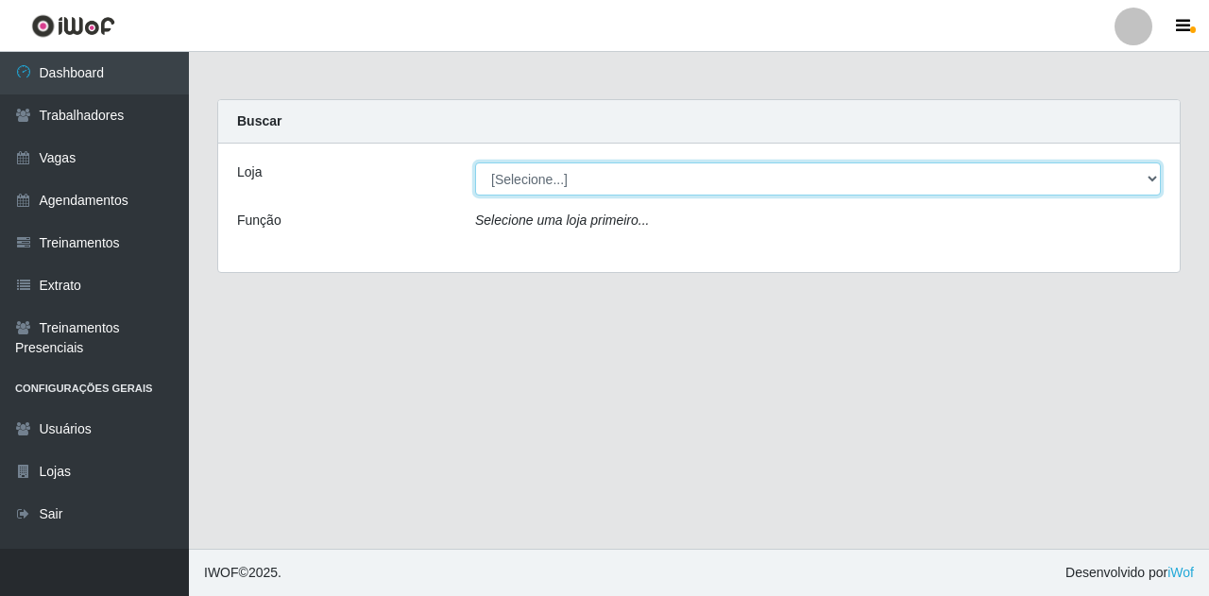
click at [1159, 187] on select "[Selecione...] Super Show Jardins - [GEOGRAPHIC_DATA]" at bounding box center [817, 178] width 685 height 33
select select "263"
click at [475, 162] on select "[Selecione...] Super Show Jardins - [GEOGRAPHIC_DATA]" at bounding box center [817, 178] width 685 height 33
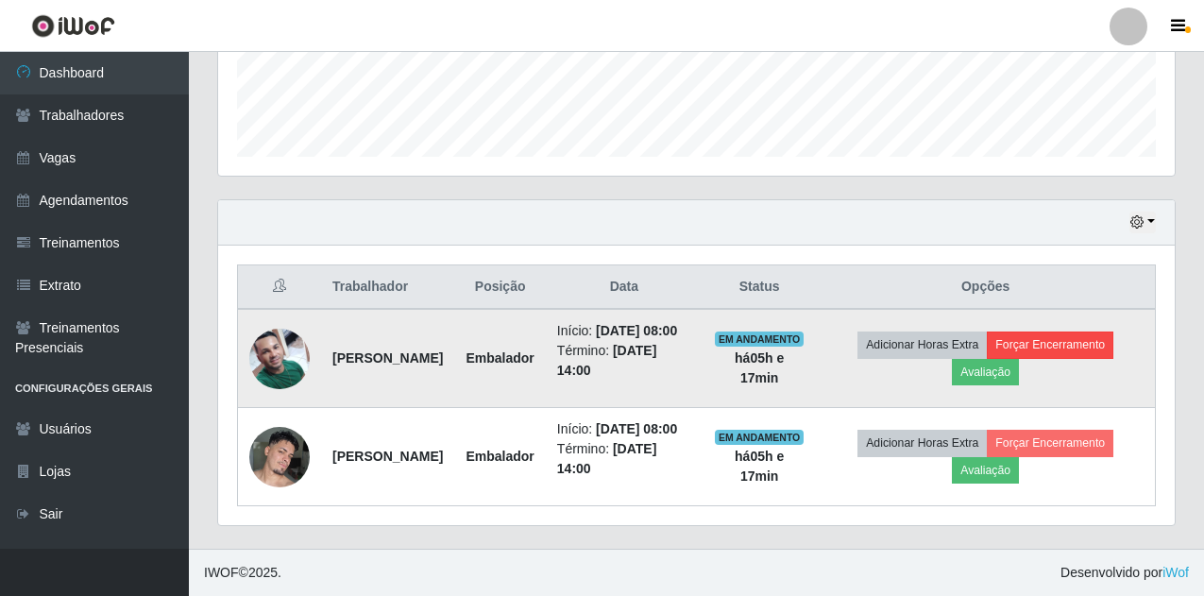
scroll to position [558, 0]
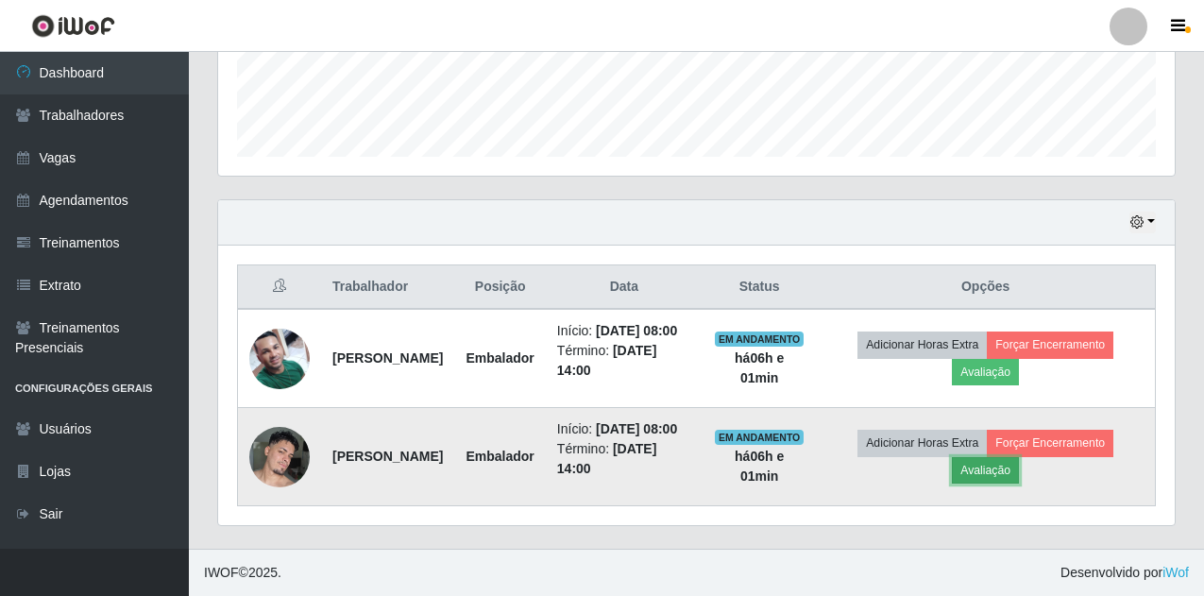
click at [1019, 465] on button "Avaliação" at bounding box center [985, 470] width 67 height 26
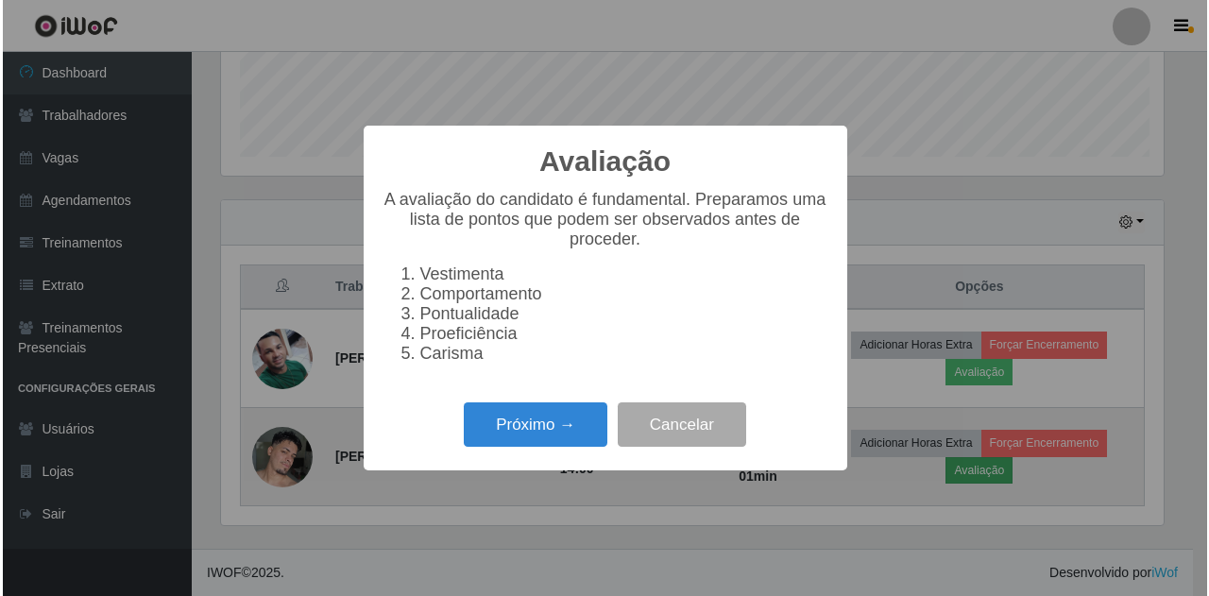
scroll to position [392, 947]
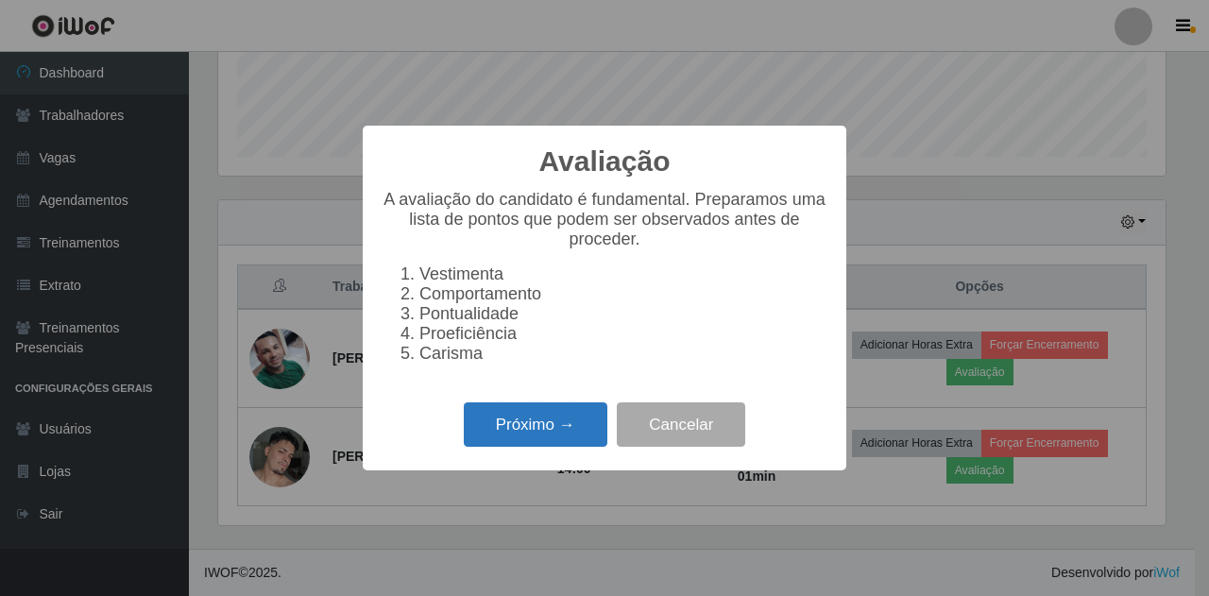
click at [524, 429] on button "Próximo →" at bounding box center [536, 424] width 144 height 44
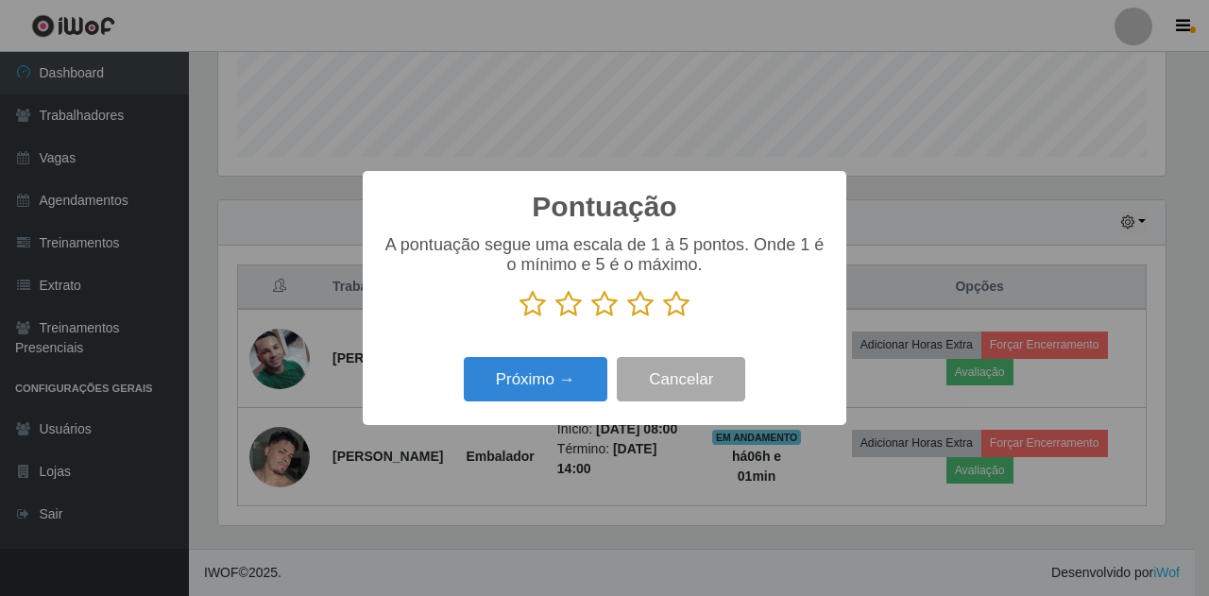
click at [685, 307] on icon at bounding box center [676, 304] width 26 height 28
click at [663, 318] on input "radio" at bounding box center [663, 318] width 0 height 0
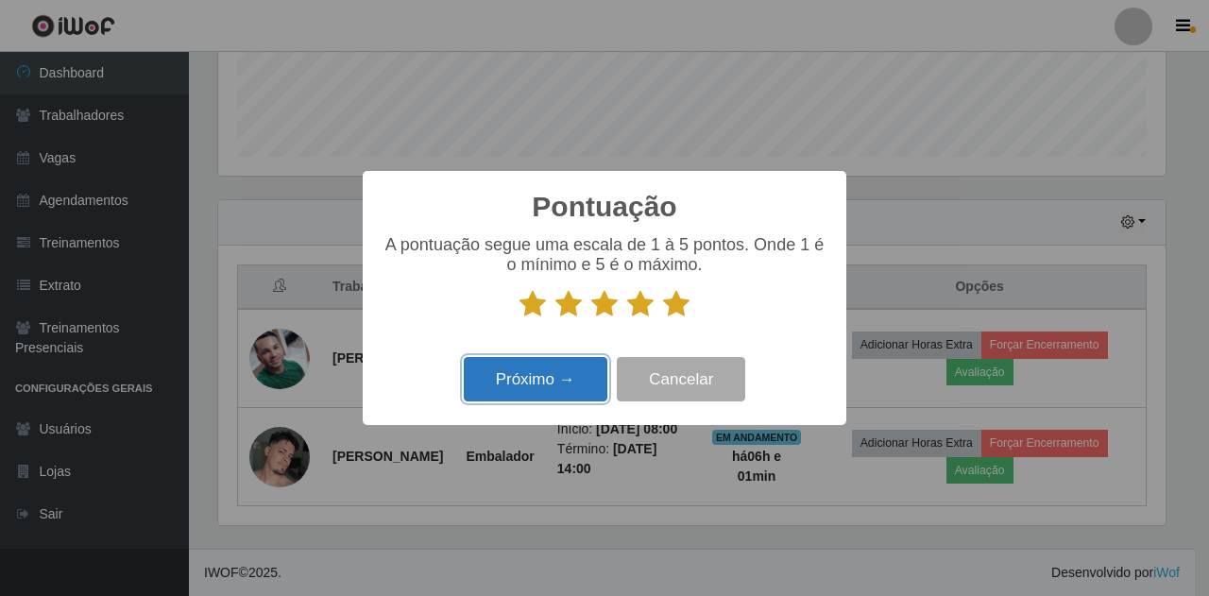
click at [519, 386] on button "Próximo →" at bounding box center [536, 379] width 144 height 44
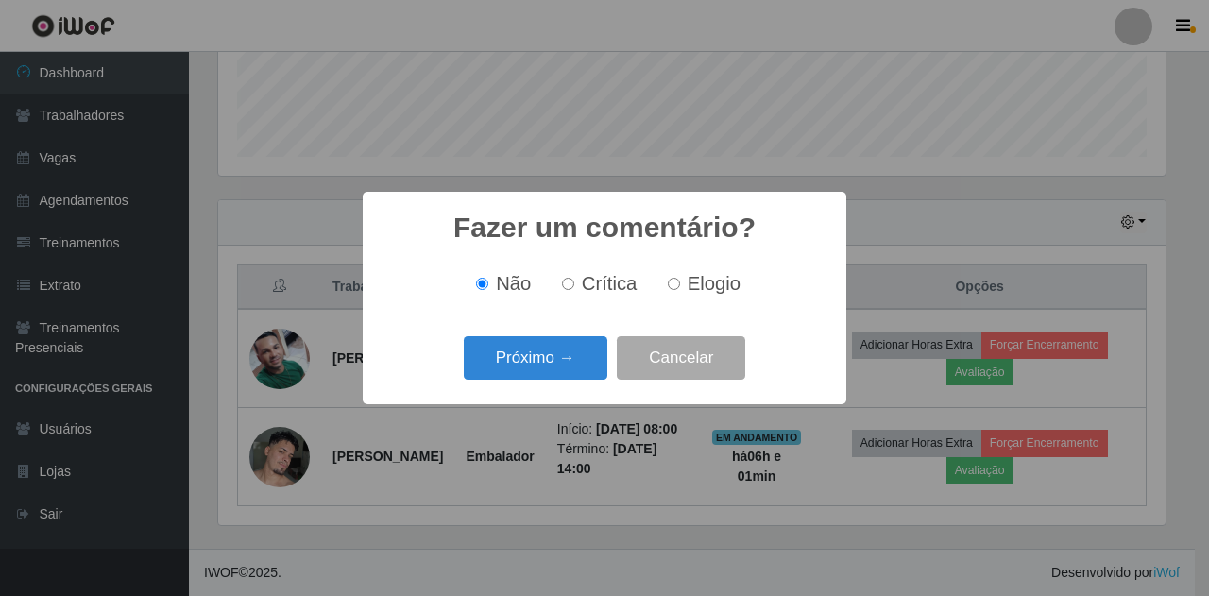
click at [680, 287] on label "Elogio" at bounding box center [700, 284] width 80 height 22
click at [680, 287] on input "Elogio" at bounding box center [674, 284] width 12 height 12
radio input "true"
click at [561, 352] on button "Próximo →" at bounding box center [536, 358] width 144 height 44
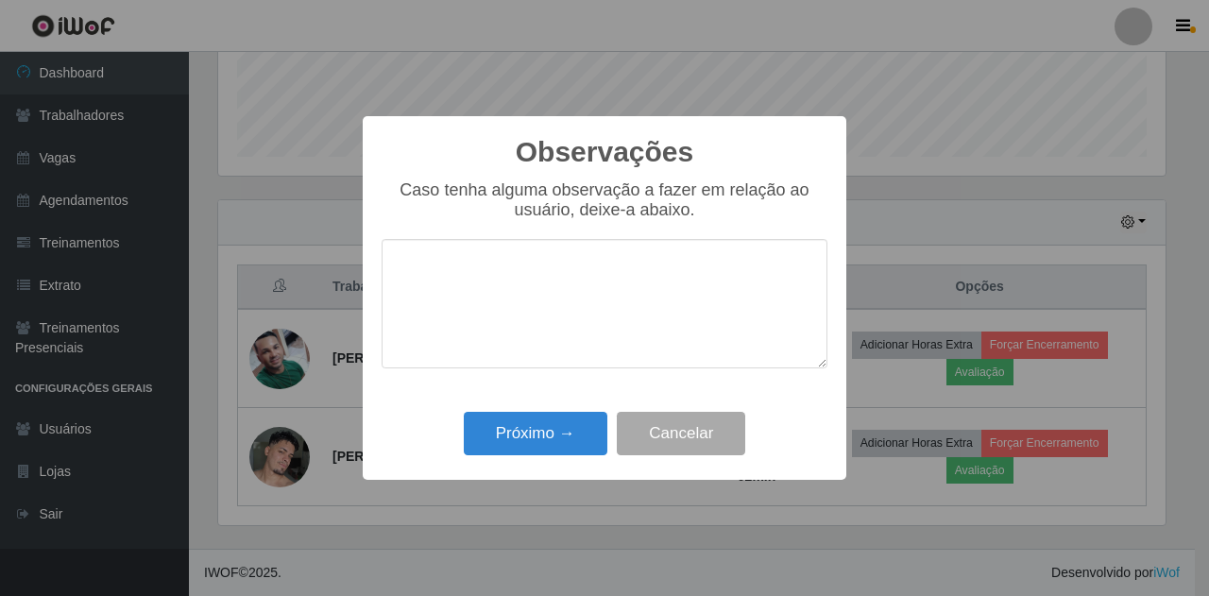
type textarea "s"
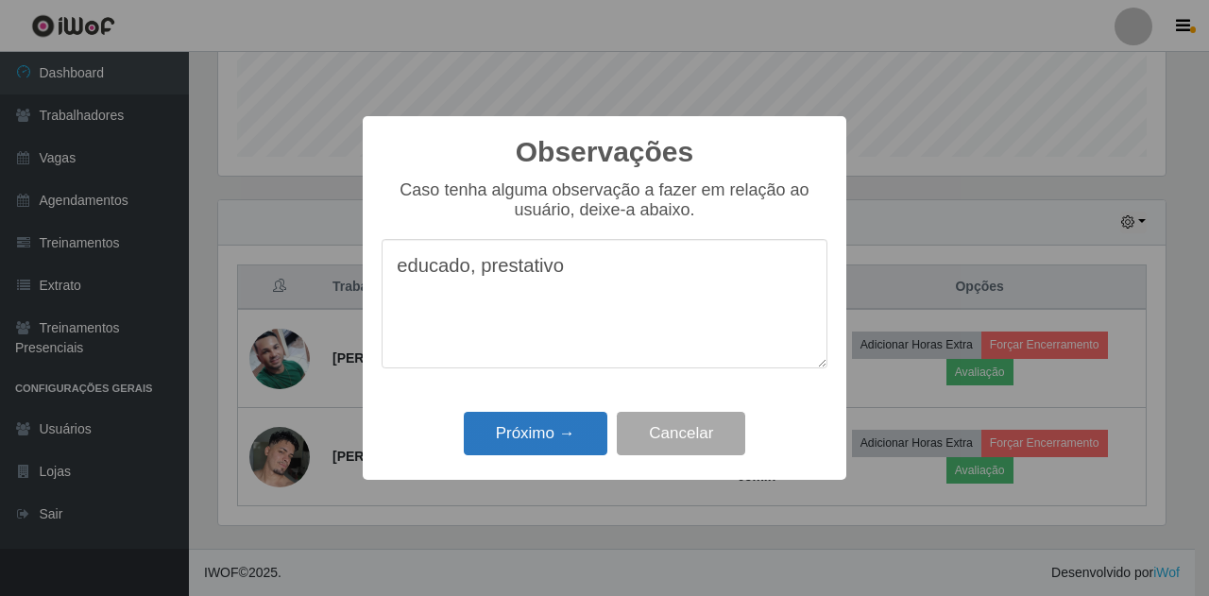
type textarea "educado, prestativo"
click at [538, 436] on button "Próximo →" at bounding box center [536, 434] width 144 height 44
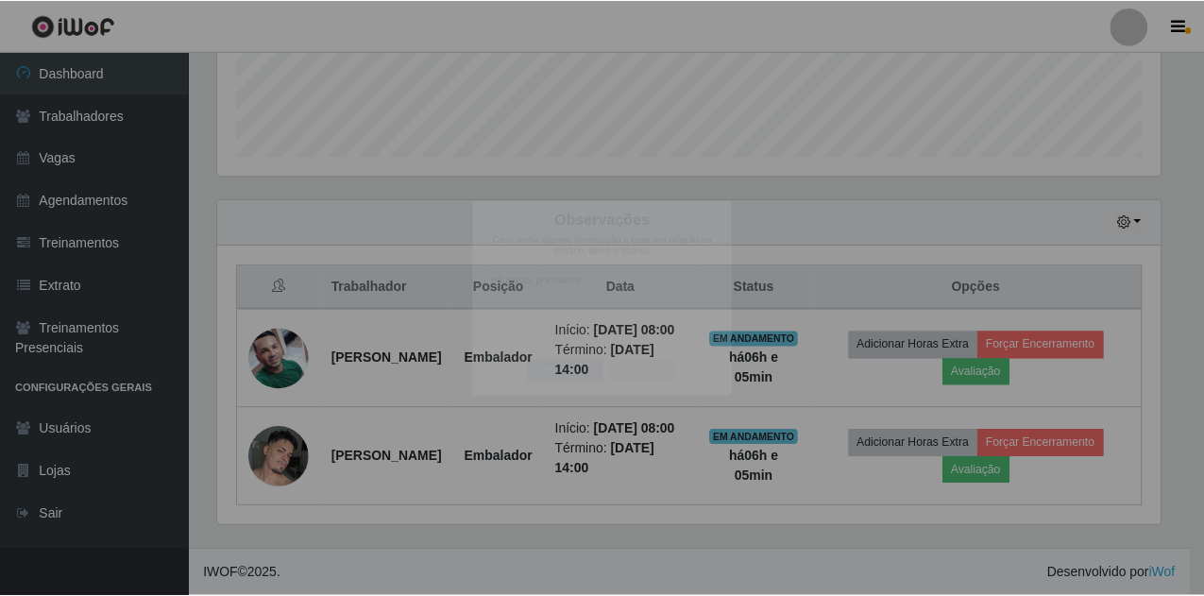
scroll to position [392, 956]
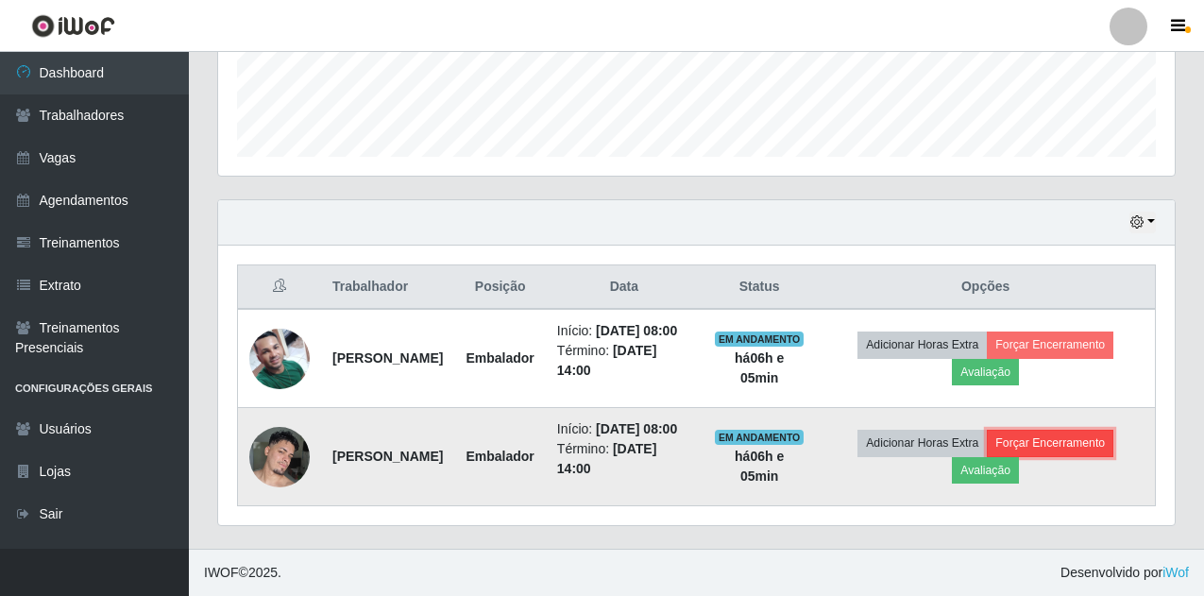
click at [1046, 435] on button "Forçar Encerramento" at bounding box center [1050, 443] width 127 height 26
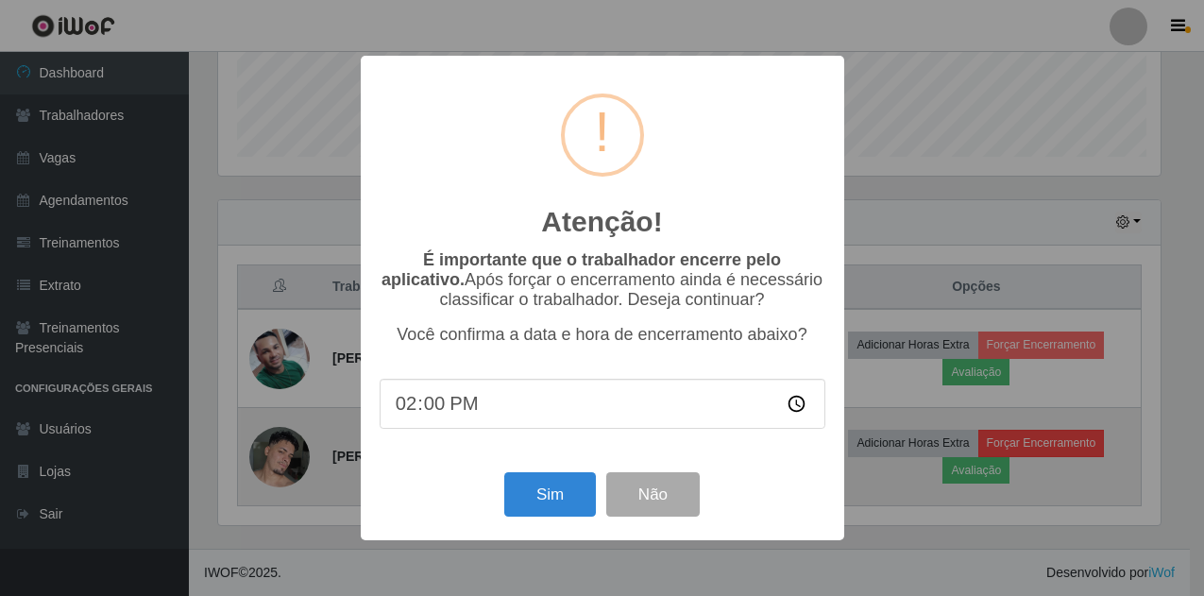
scroll to position [392, 947]
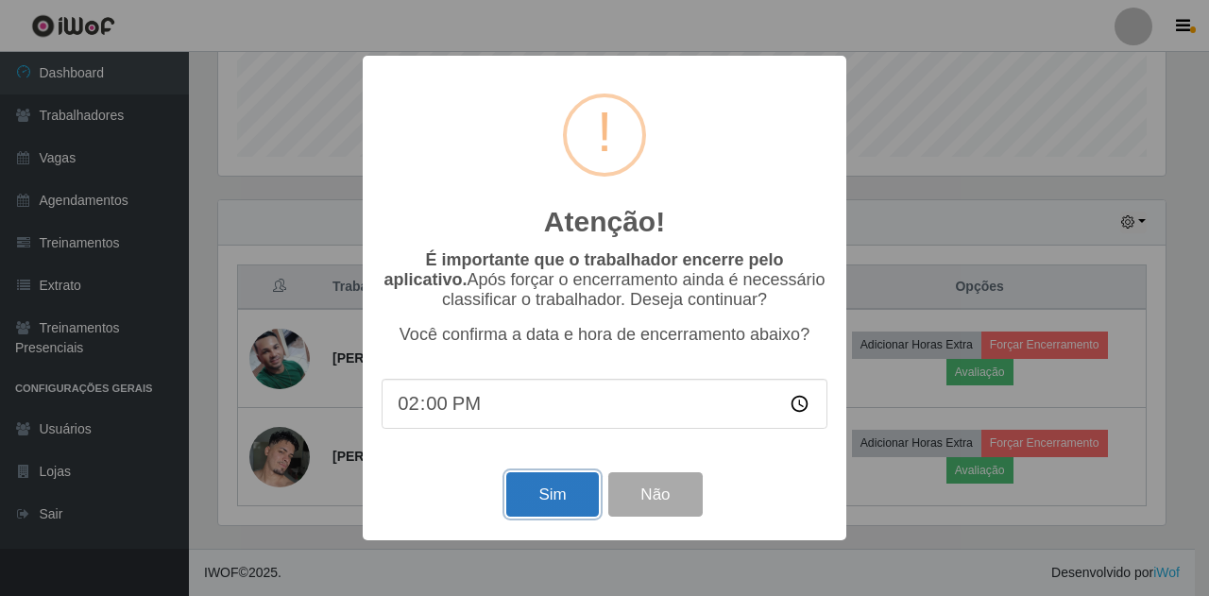
click at [543, 498] on button "Sim" at bounding box center [552, 494] width 92 height 44
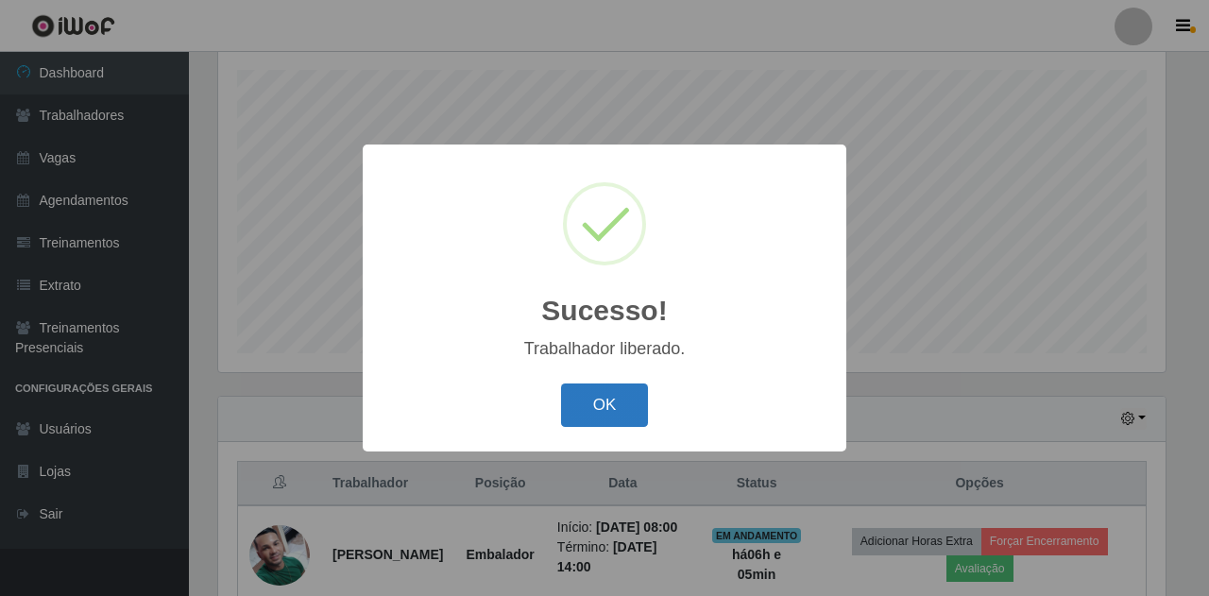
click at [616, 414] on button "OK" at bounding box center [605, 405] width 88 height 44
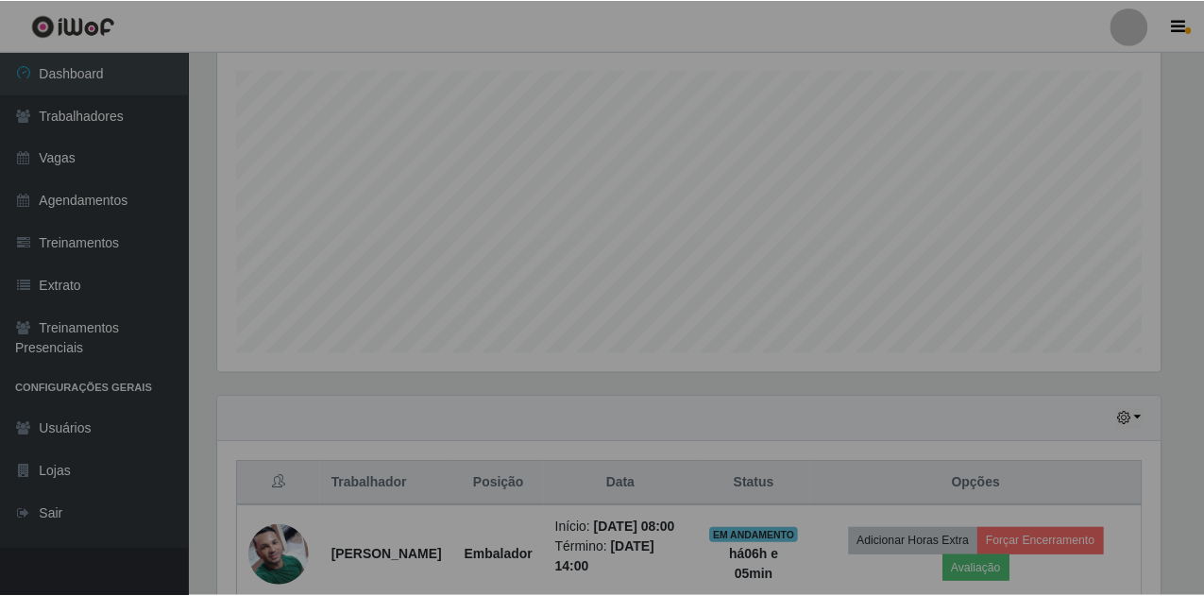
scroll to position [392, 956]
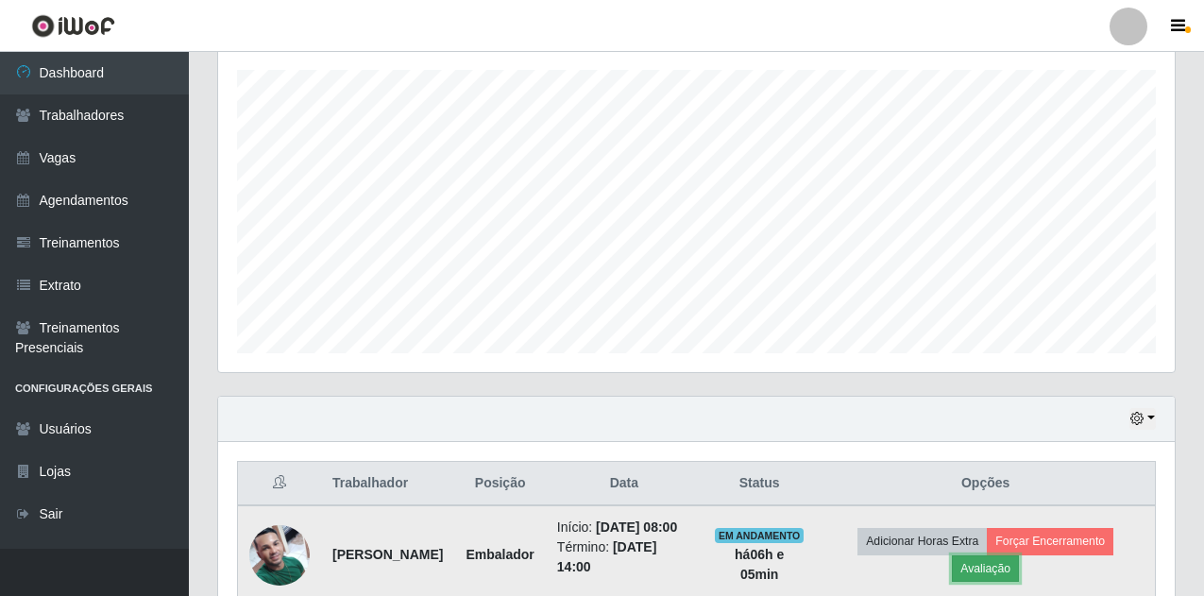
click at [981, 574] on button "Avaliação" at bounding box center [985, 568] width 67 height 26
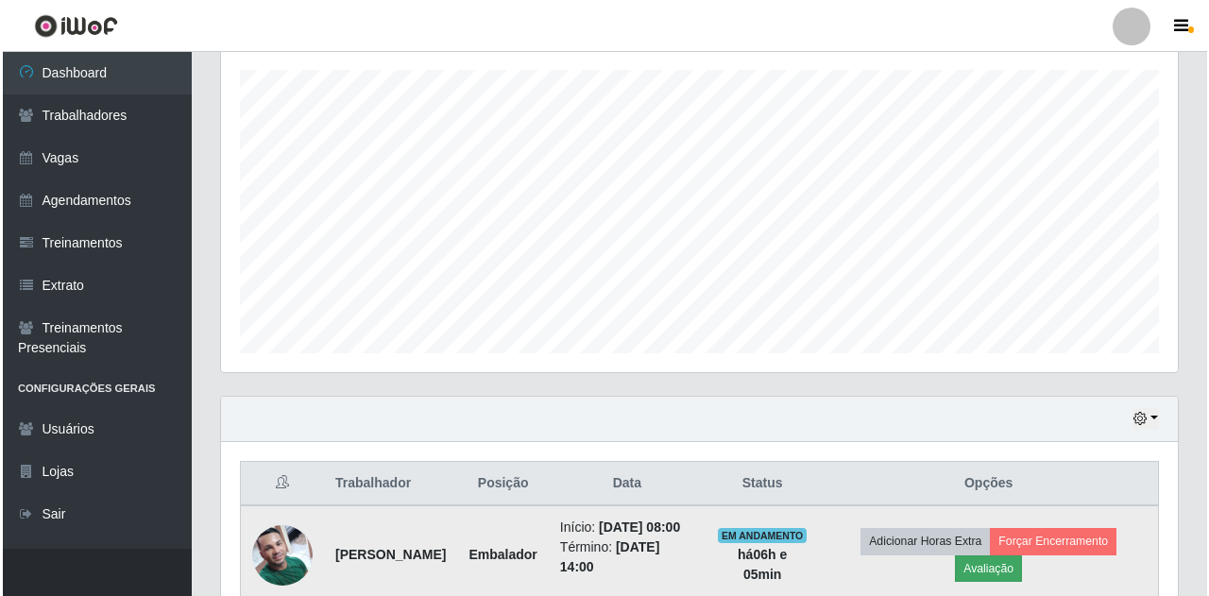
scroll to position [392, 947]
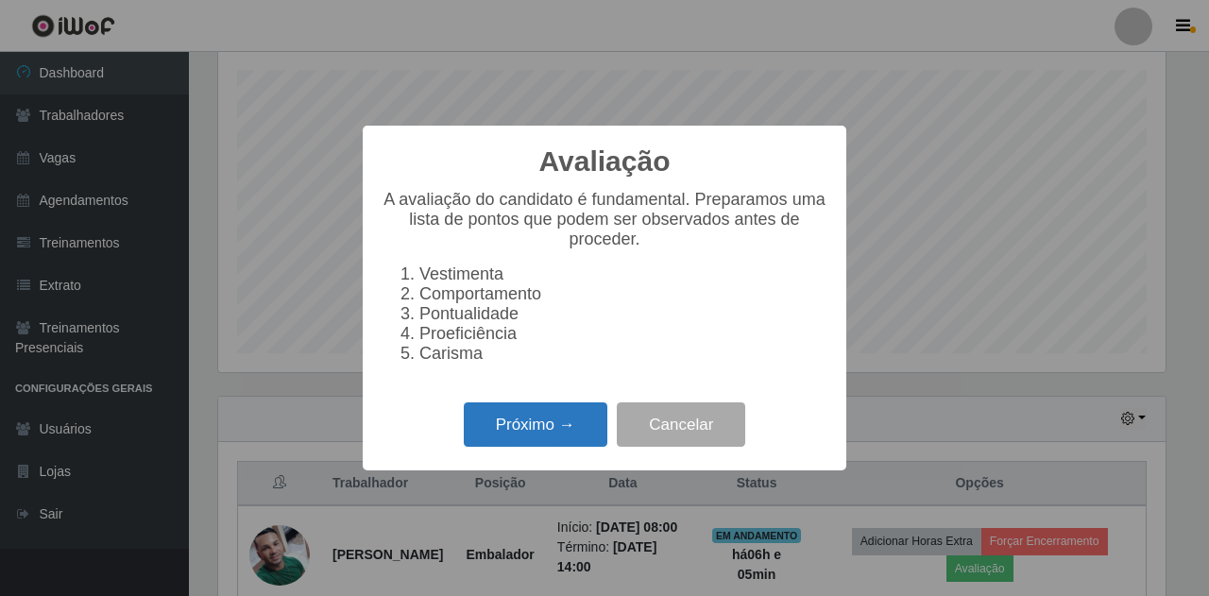
click at [556, 432] on button "Próximo →" at bounding box center [536, 424] width 144 height 44
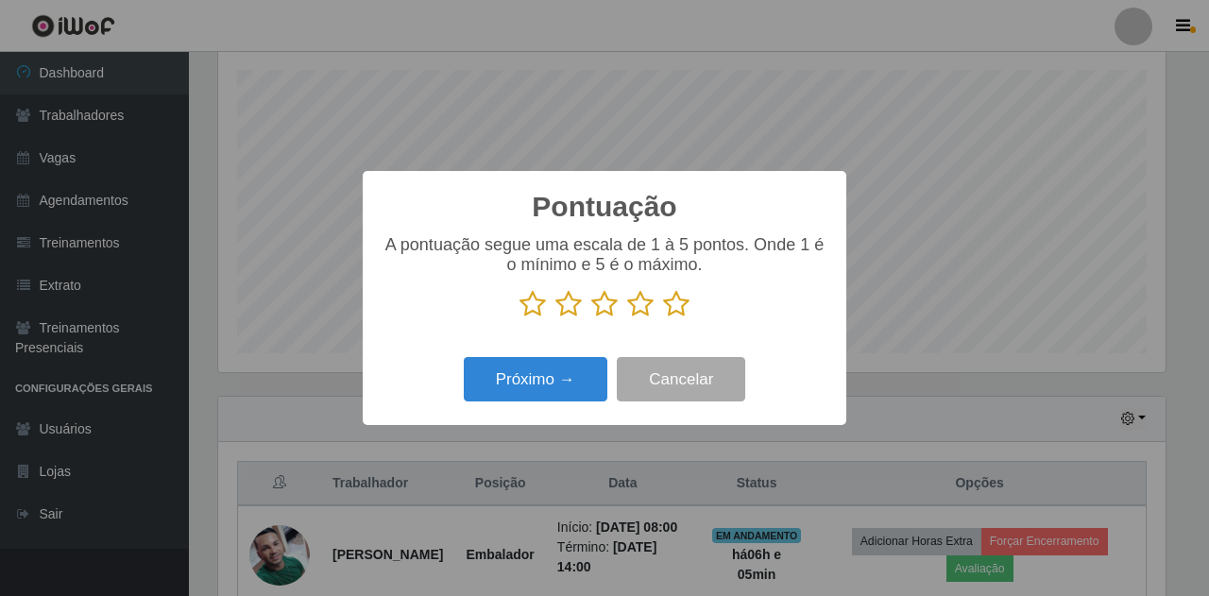
scroll to position [943784, 943229]
click at [679, 306] on icon at bounding box center [676, 304] width 26 height 28
click at [663, 318] on input "radio" at bounding box center [663, 318] width 0 height 0
click at [679, 306] on icon at bounding box center [676, 304] width 26 height 28
click at [663, 318] on input "radio" at bounding box center [663, 318] width 0 height 0
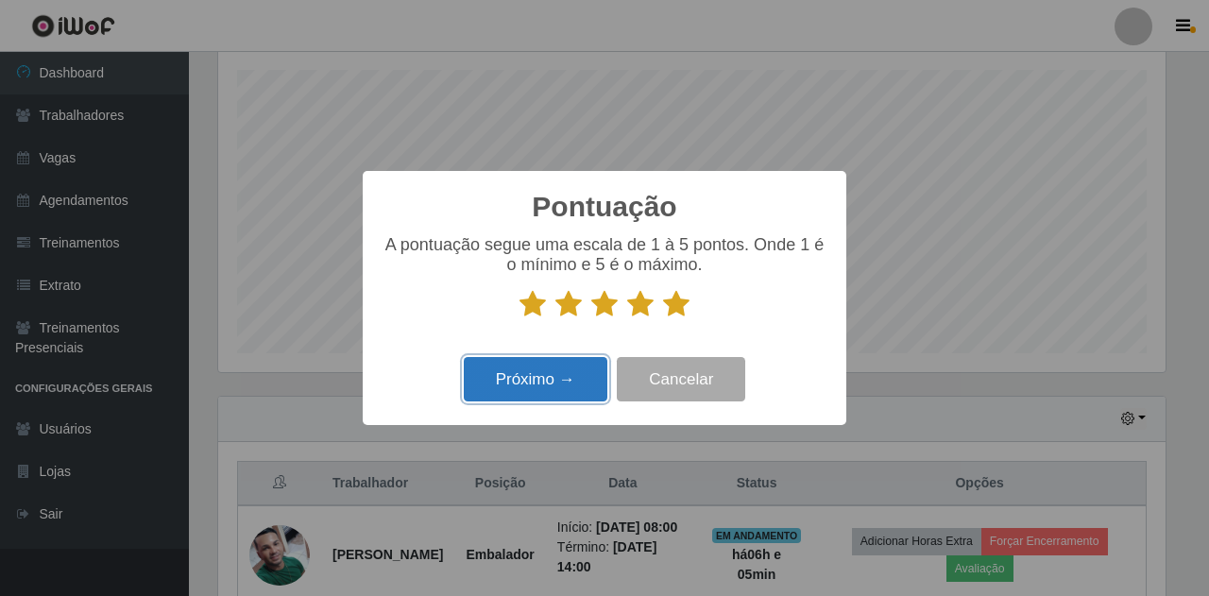
click at [553, 372] on button "Próximo →" at bounding box center [536, 379] width 144 height 44
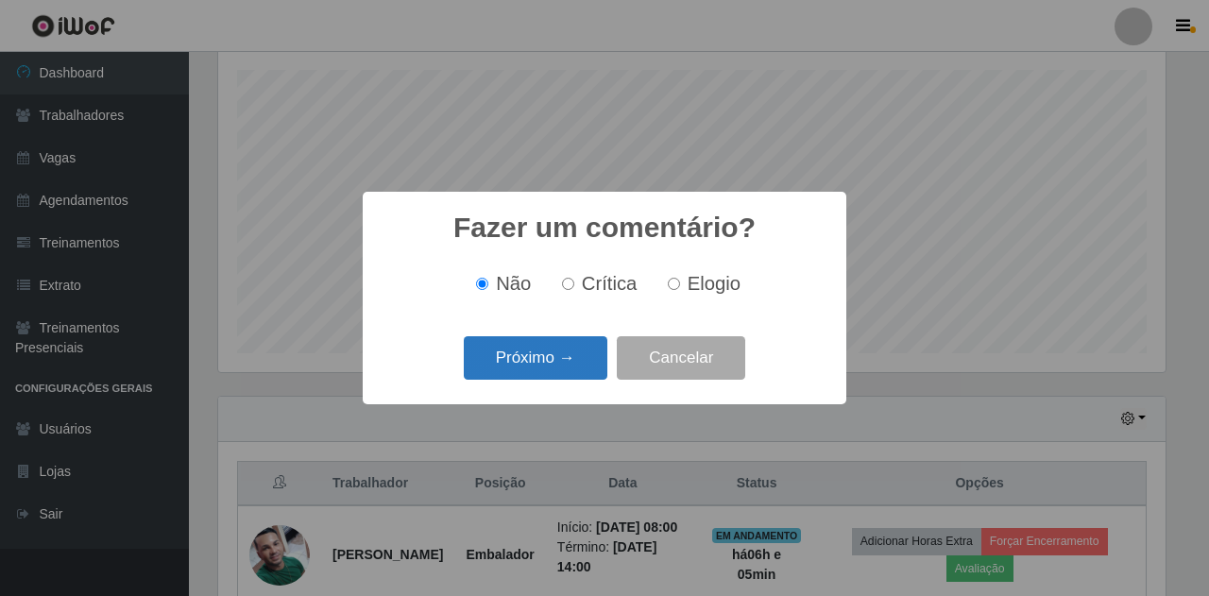
click at [560, 362] on button "Próximo →" at bounding box center [536, 358] width 144 height 44
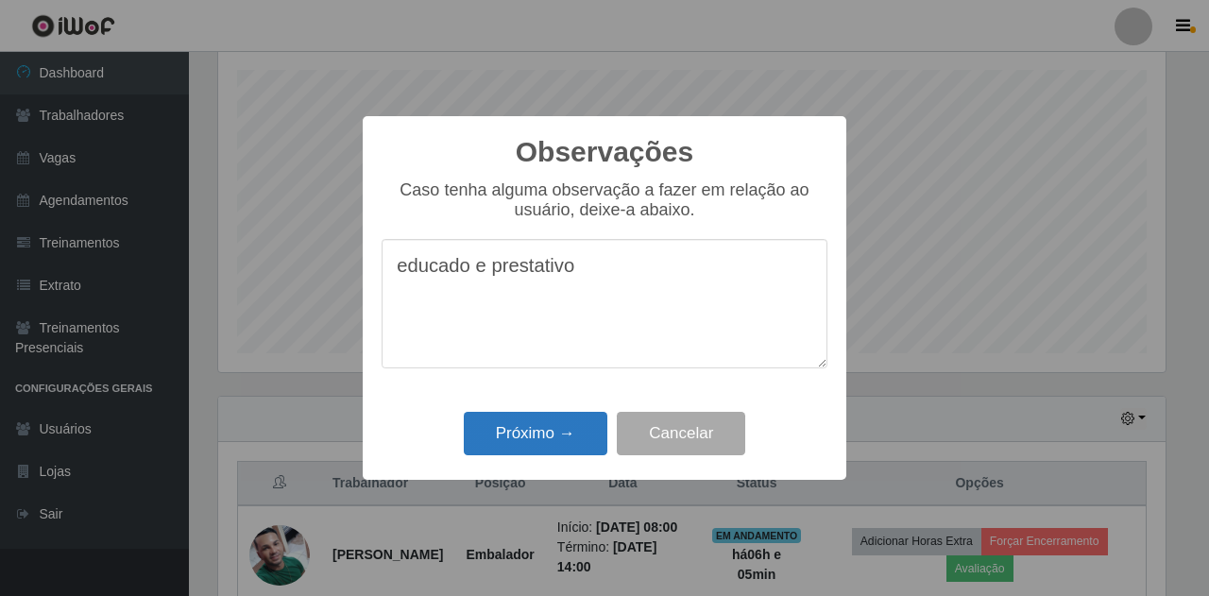
type textarea "educado e prestativo"
click at [528, 416] on button "Próximo →" at bounding box center [536, 434] width 144 height 44
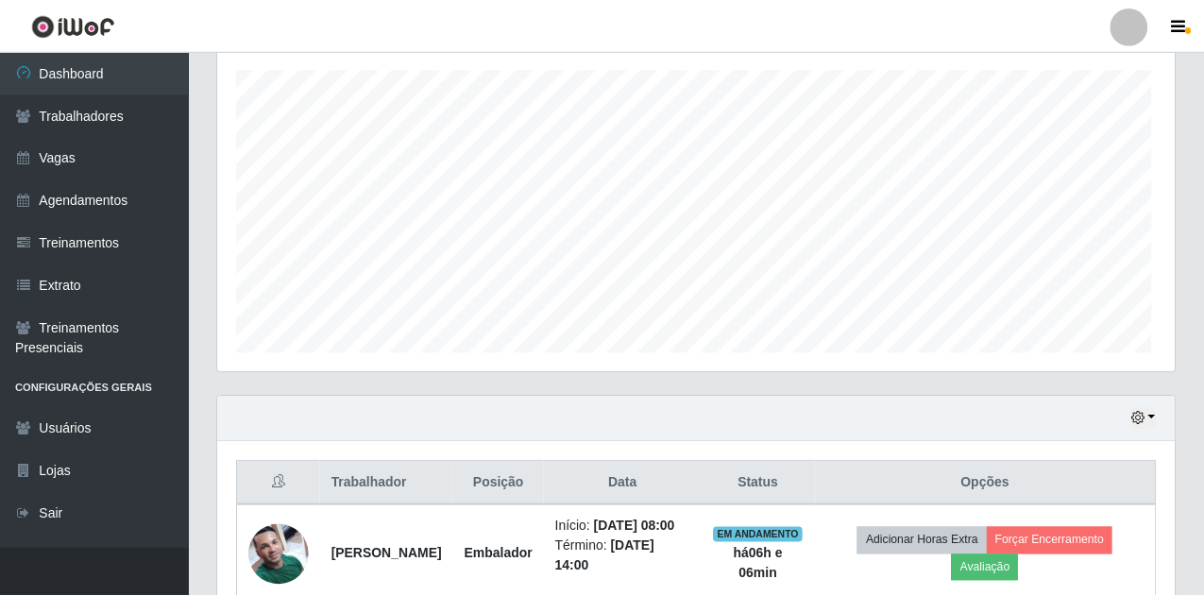
scroll to position [392, 956]
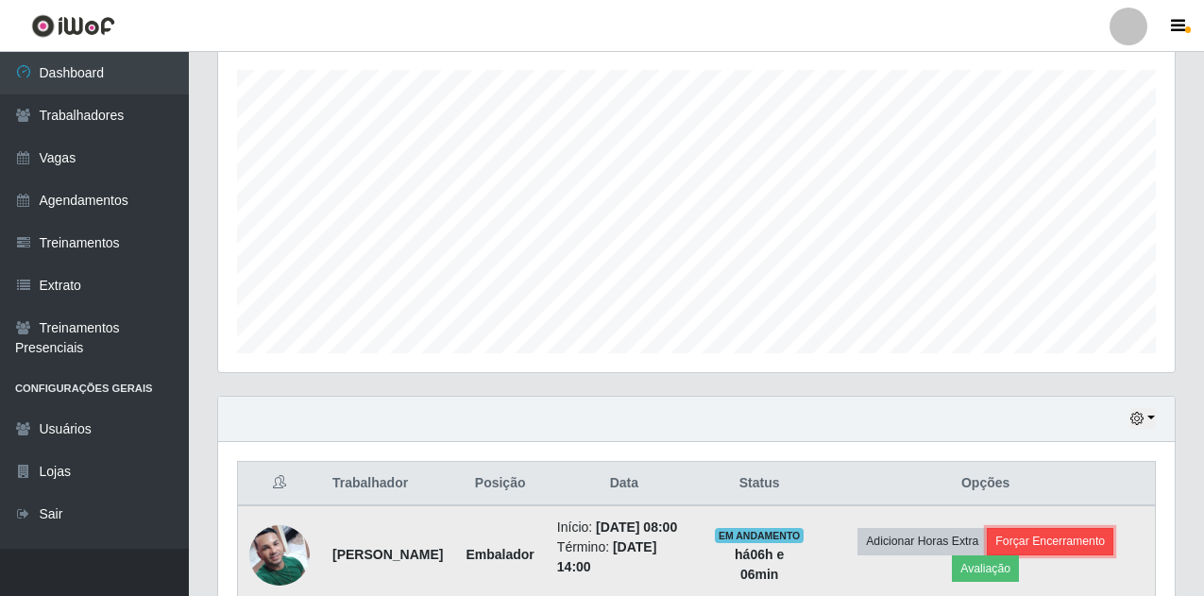
click at [1039, 547] on button "Forçar Encerramento" at bounding box center [1050, 541] width 127 height 26
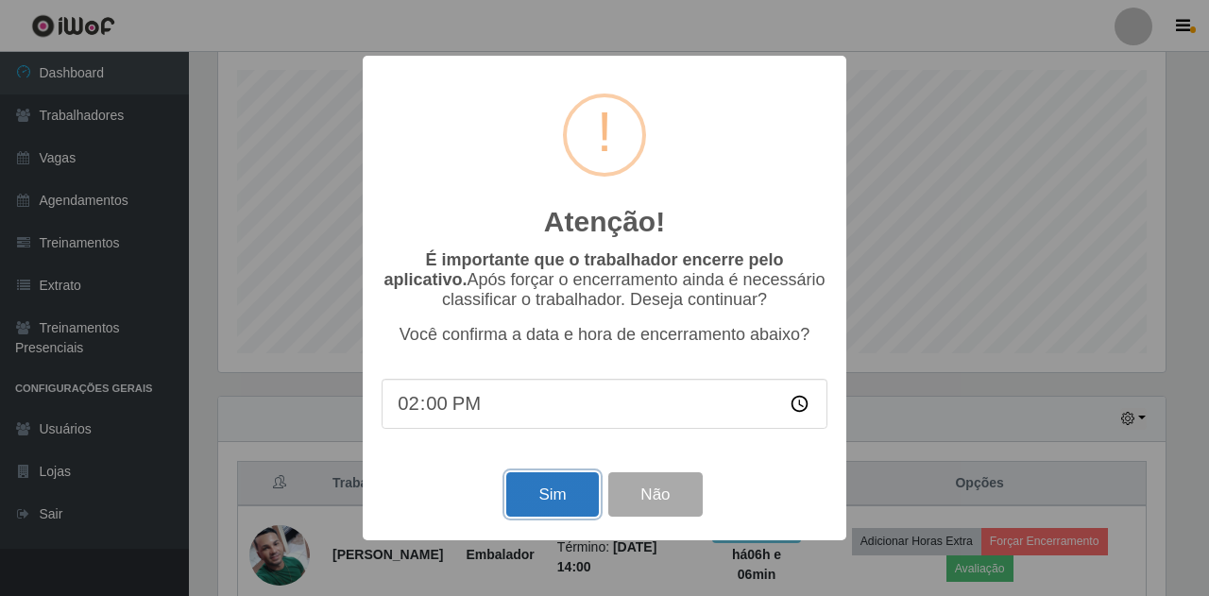
click at [533, 505] on button "Sim" at bounding box center [552, 494] width 92 height 44
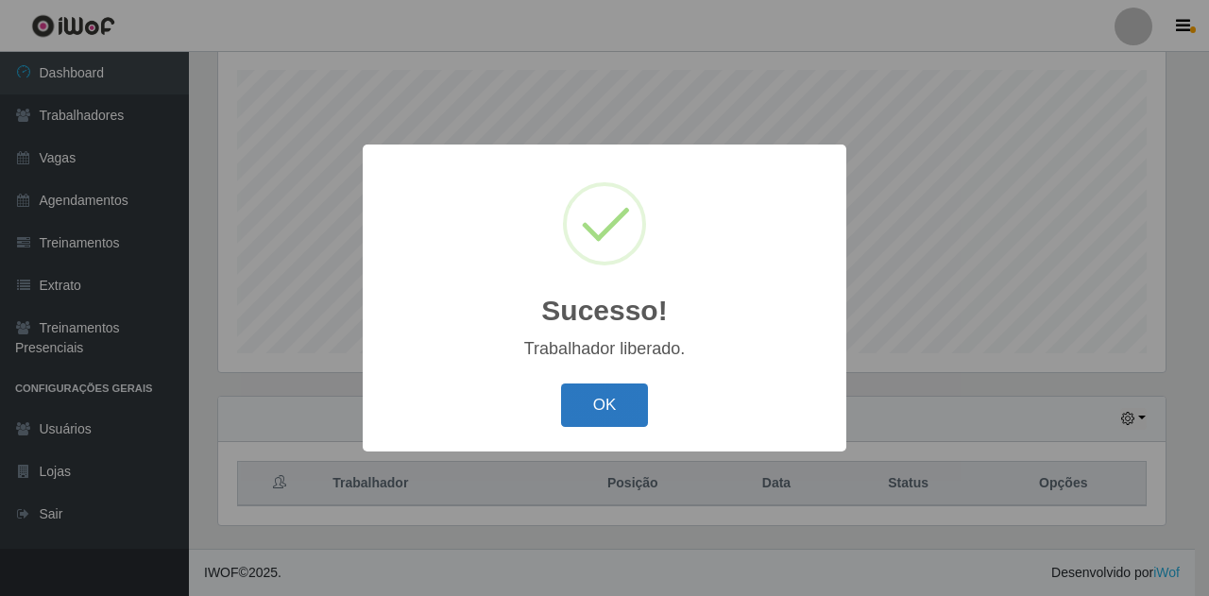
click at [621, 411] on button "OK" at bounding box center [605, 405] width 88 height 44
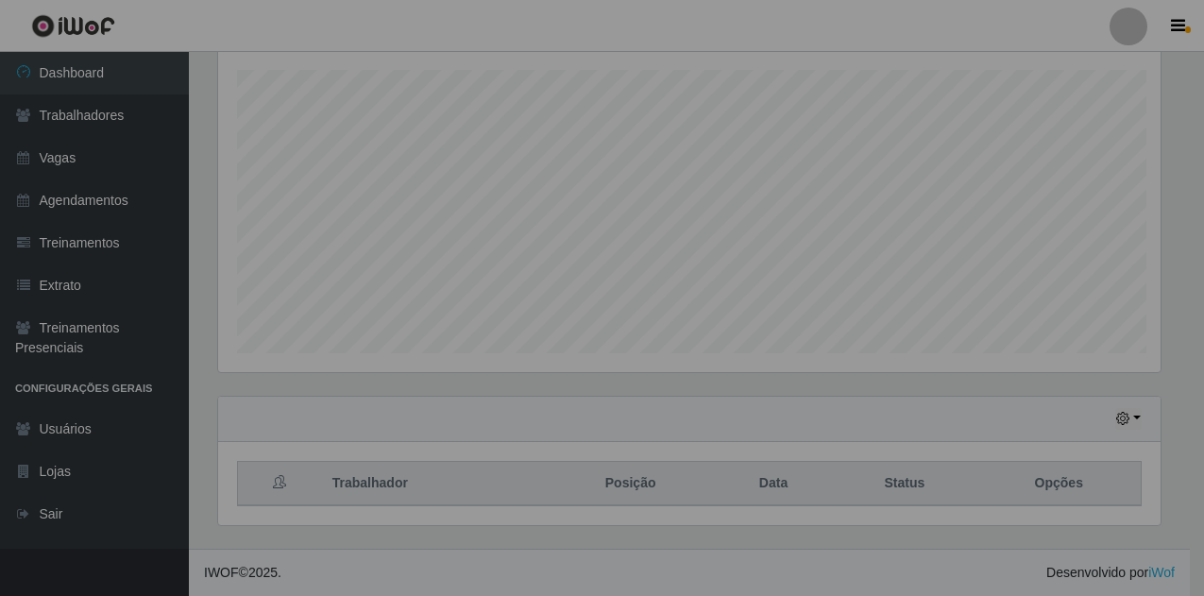
scroll to position [392, 956]
